Goal: Transaction & Acquisition: Purchase product/service

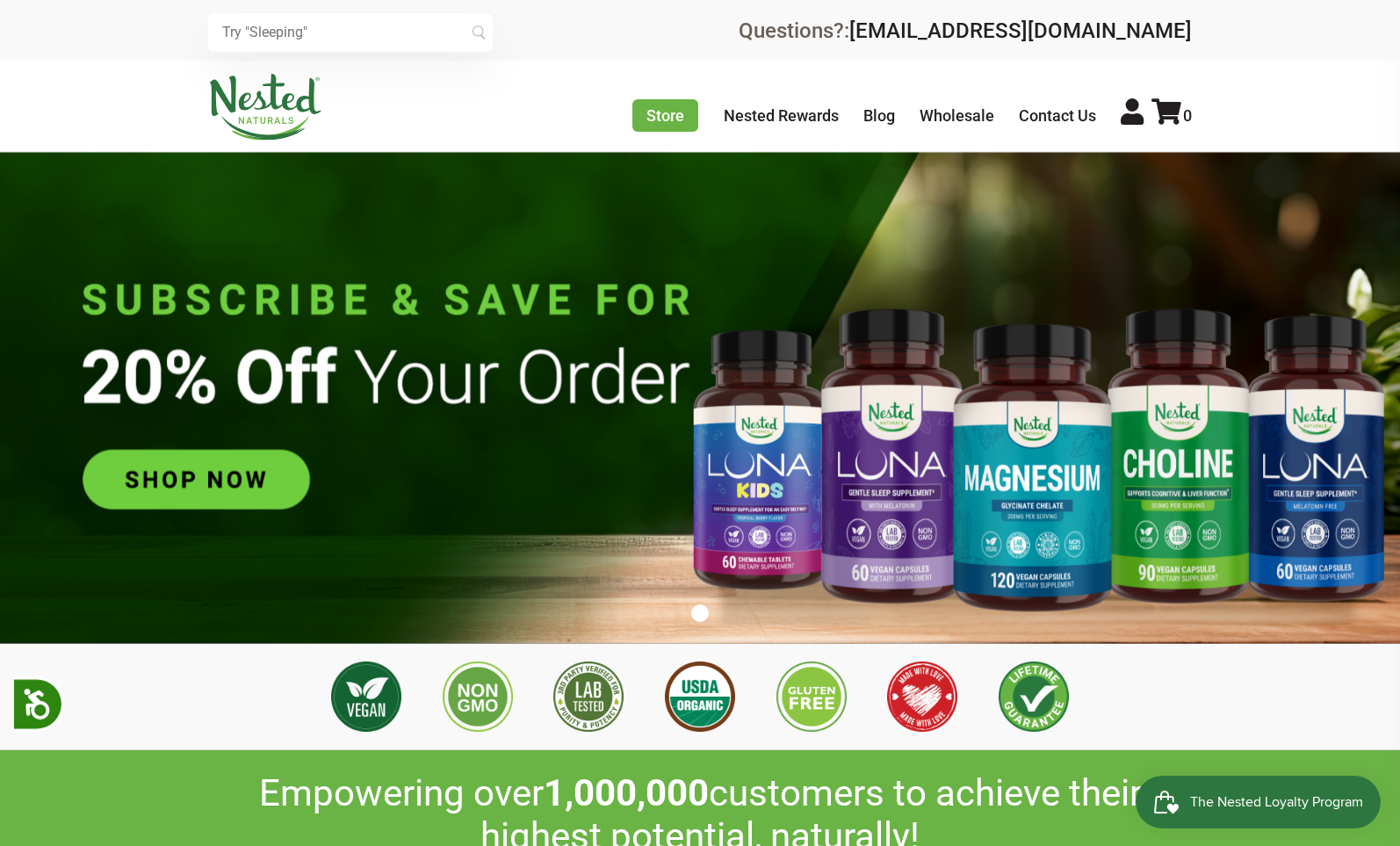
scroll to position [0, 617]
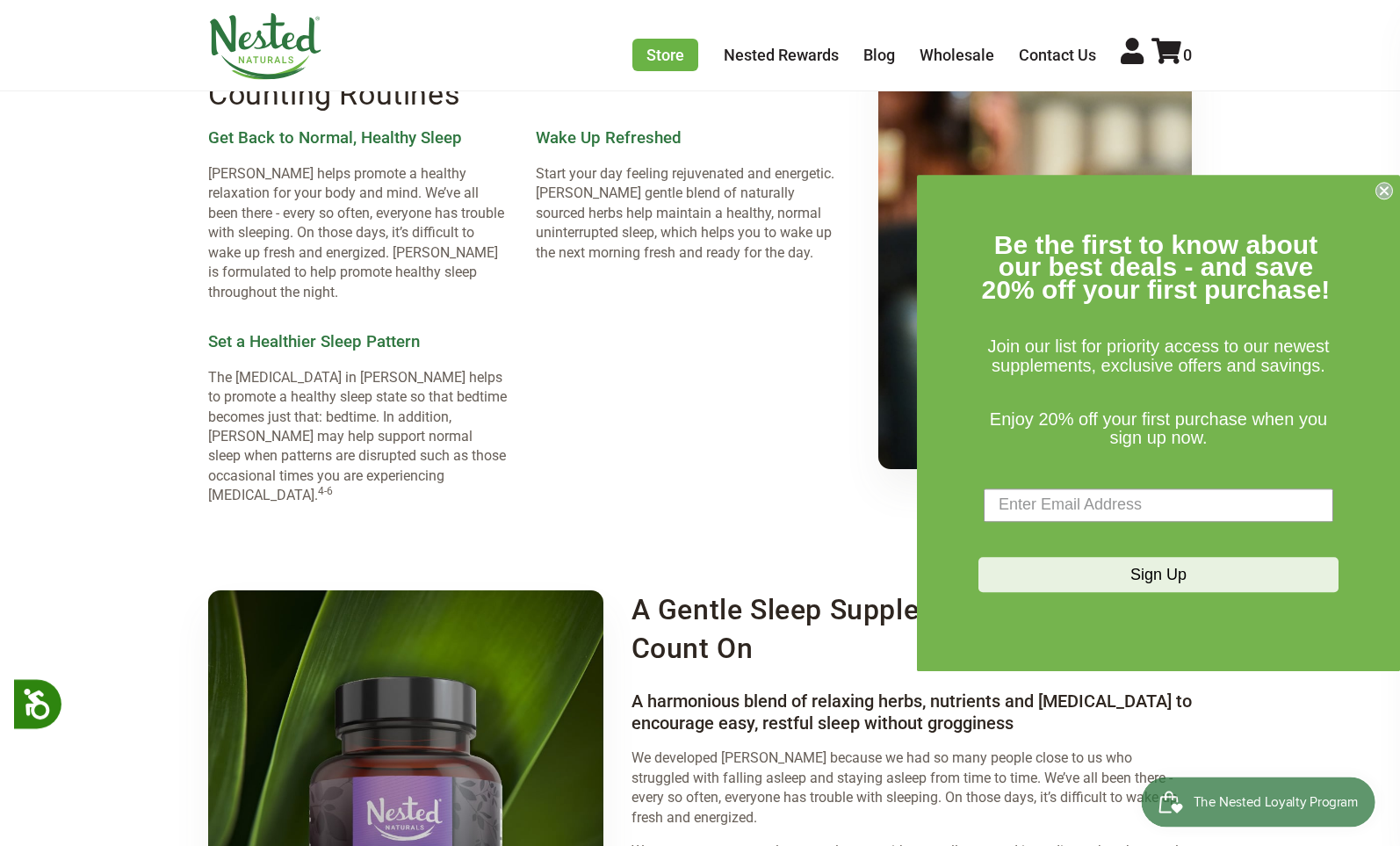
scroll to position [2539, 0]
